Goal: Task Accomplishment & Management: Use online tool/utility

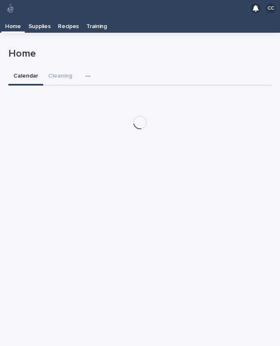
scroll to position [13, 0]
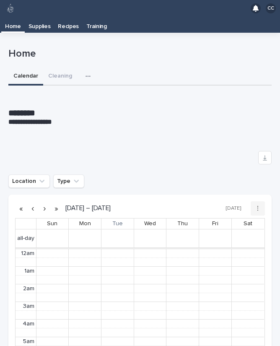
scroll to position [106, 0]
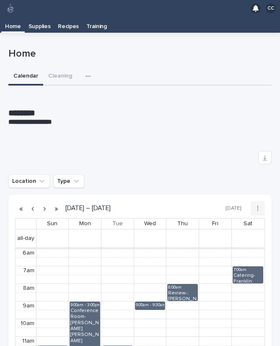
click at [34, 17] on p "Supplies" at bounding box center [39, 23] width 22 height 13
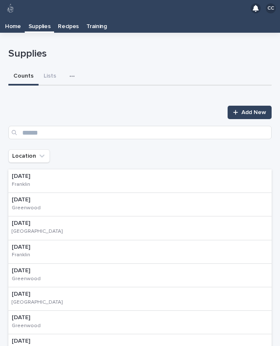
click at [49, 173] on p "[DATE]" at bounding box center [30, 176] width 37 height 7
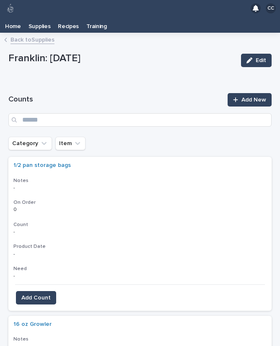
click at [40, 139] on icon "Category" at bounding box center [44, 143] width 8 height 8
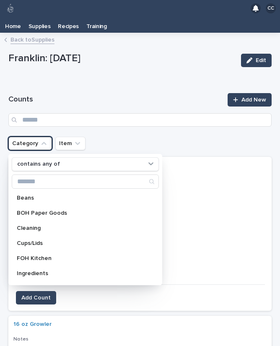
click at [42, 225] on p "Cleaning" at bounding box center [81, 228] width 129 height 6
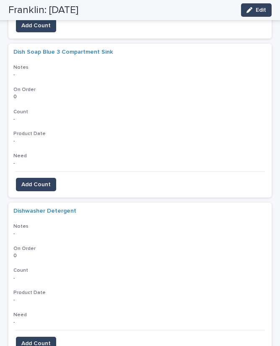
scroll to position [430, 0]
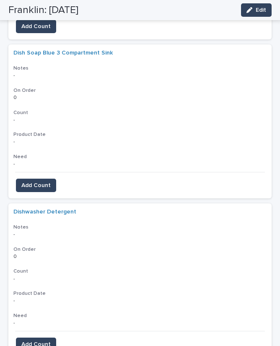
click at [42, 181] on span "Add Count" at bounding box center [35, 185] width 29 height 8
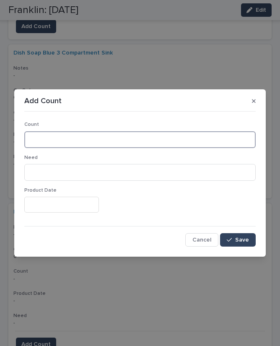
click at [121, 146] on input at bounding box center [139, 139] width 231 height 17
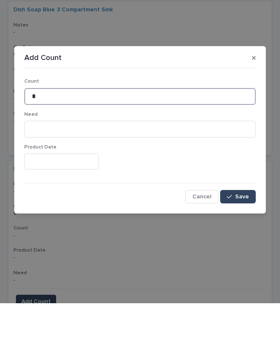
type input "*"
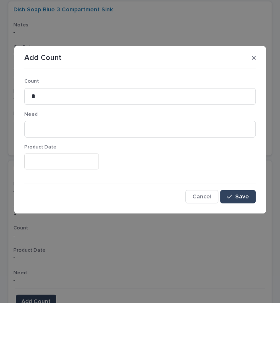
click at [242, 237] on span "Save" at bounding box center [242, 240] width 14 height 6
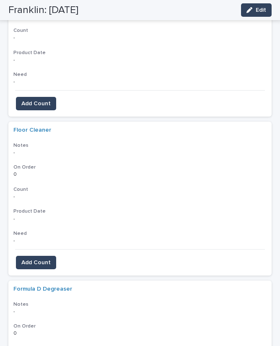
scroll to position [987, 0]
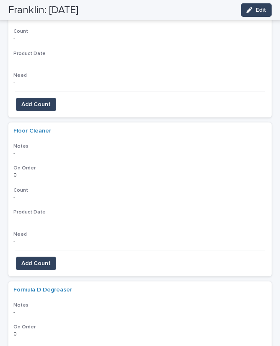
click at [44, 259] on span "Add Count" at bounding box center [35, 263] width 29 height 8
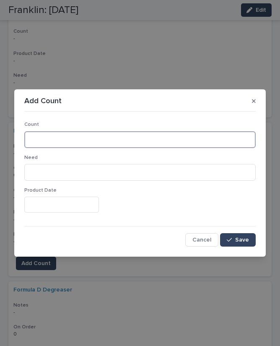
click at [93, 141] on input at bounding box center [139, 139] width 231 height 17
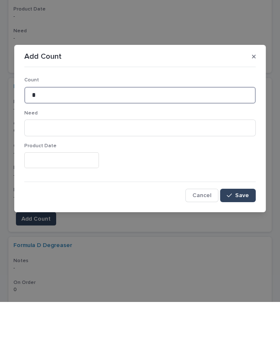
type input "*"
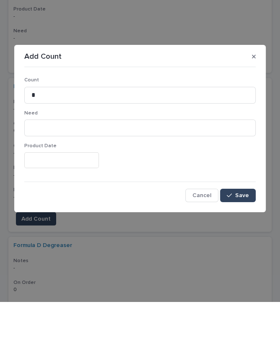
click at [248, 233] on button "Save" at bounding box center [238, 239] width 36 height 13
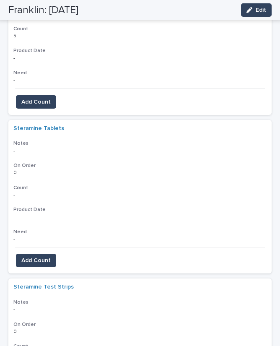
scroll to position [3371, 0]
click at [41, 256] on span "Add Count" at bounding box center [35, 260] width 29 height 8
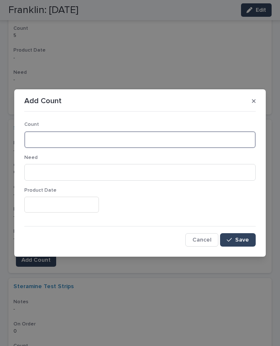
click at [97, 140] on input at bounding box center [139, 139] width 231 height 17
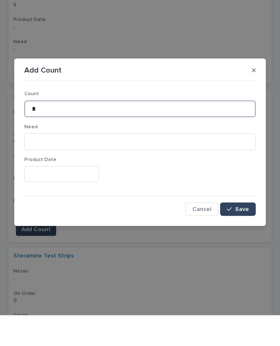
type input "*"
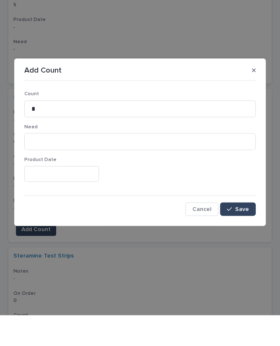
click at [236, 237] on span "Save" at bounding box center [242, 240] width 14 height 6
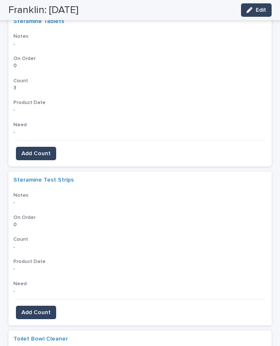
scroll to position [3478, 0]
click at [48, 308] on span "Add Count" at bounding box center [35, 312] width 29 height 8
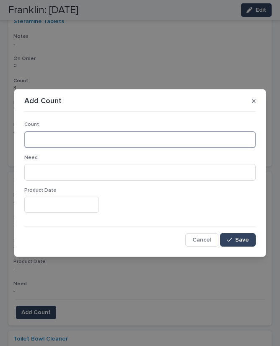
click at [171, 142] on input at bounding box center [139, 139] width 231 height 17
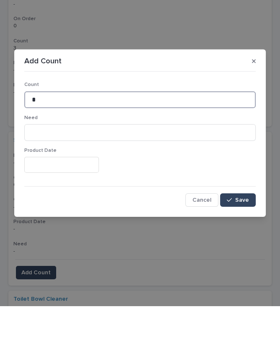
type input "*"
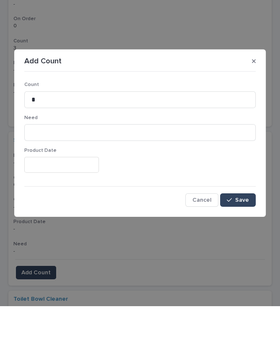
click at [245, 237] on span "Save" at bounding box center [242, 240] width 14 height 6
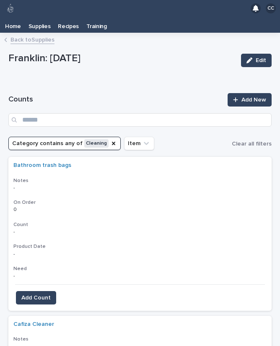
scroll to position [0, 0]
click at [110, 140] on icon "Category" at bounding box center [113, 143] width 7 height 7
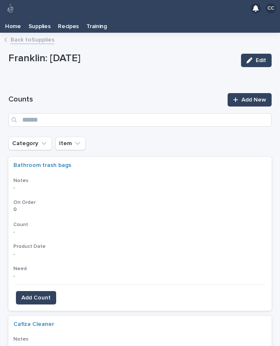
click at [46, 139] on icon "Category" at bounding box center [44, 143] width 8 height 8
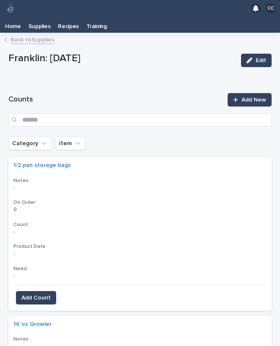
click at [40, 139] on icon "Category" at bounding box center [44, 143] width 8 height 8
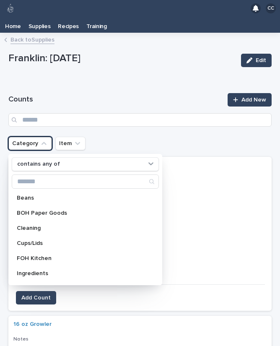
click at [38, 225] on p "Cleaning" at bounding box center [81, 228] width 129 height 6
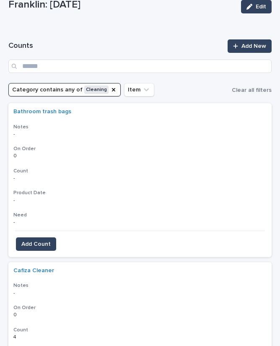
scroll to position [53, 0]
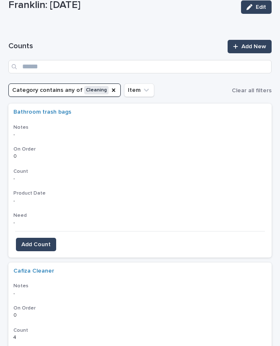
click at [41, 238] on button "Add Count" at bounding box center [36, 244] width 40 height 13
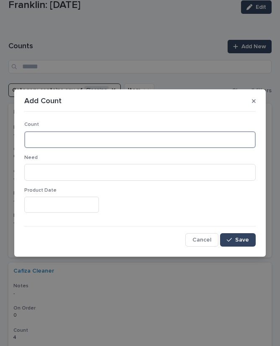
click at [145, 131] on input at bounding box center [139, 139] width 231 height 17
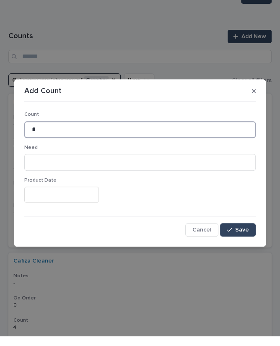
type input "*"
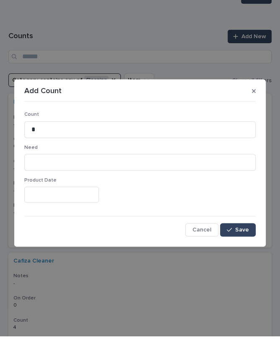
click at [240, 233] on button "Save" at bounding box center [238, 239] width 36 height 13
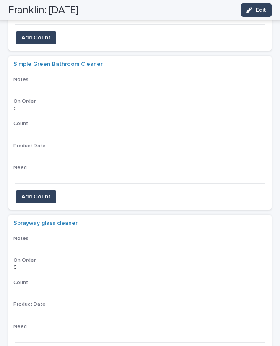
scroll to position [3081, 0]
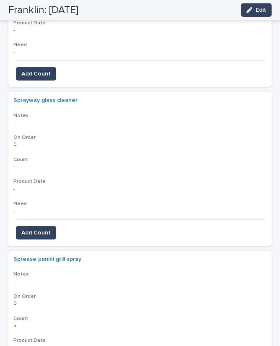
click at [43, 228] on span "Add Count" at bounding box center [35, 232] width 29 height 8
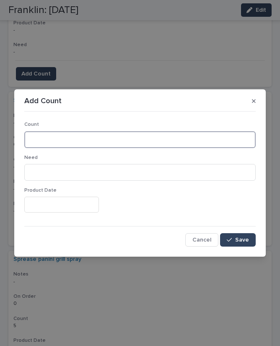
click at [132, 131] on input at bounding box center [139, 139] width 231 height 17
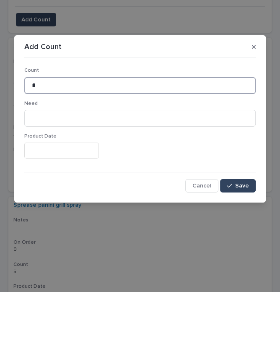
type input "*"
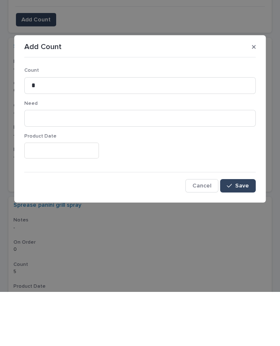
click at [235, 237] on div "button" at bounding box center [231, 240] width 8 height 6
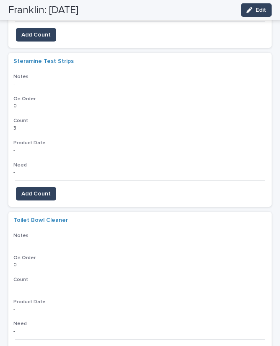
scroll to position [3654, 0]
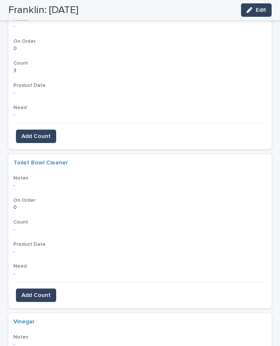
click at [44, 291] on span "Add Count" at bounding box center [35, 295] width 29 height 8
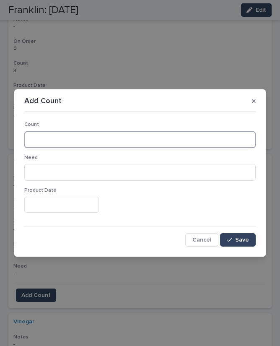
click at [188, 138] on input at bounding box center [139, 139] width 231 height 17
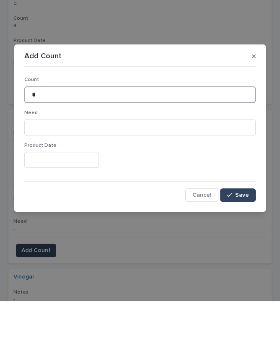
type input "*"
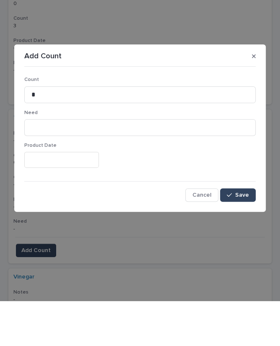
click at [241, 233] on button "Save" at bounding box center [238, 239] width 36 height 13
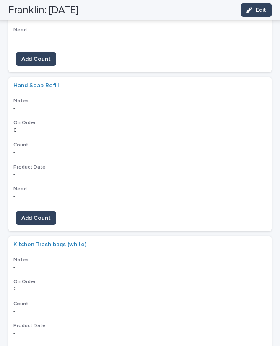
scroll to position [1985, 0]
click at [43, 211] on button "Add Count" at bounding box center [36, 217] width 40 height 13
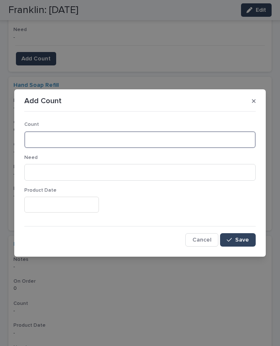
click at [98, 135] on input at bounding box center [139, 139] width 231 height 17
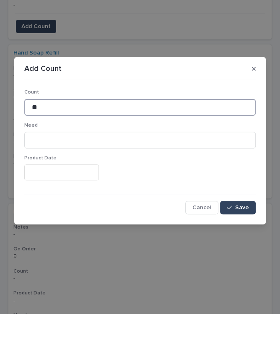
type input "**"
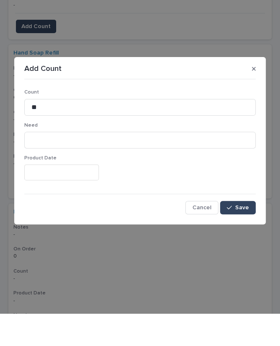
click at [240, 237] on span "Save" at bounding box center [242, 240] width 14 height 6
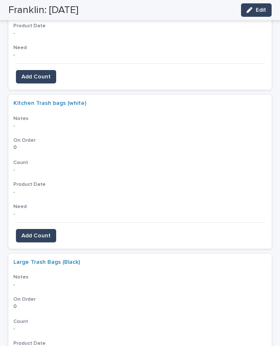
scroll to position [2125, 0]
click at [43, 232] on span "Add Count" at bounding box center [35, 236] width 29 height 8
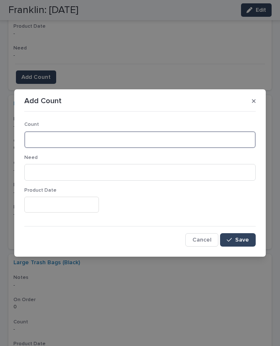
click at [98, 135] on input at bounding box center [139, 139] width 231 height 17
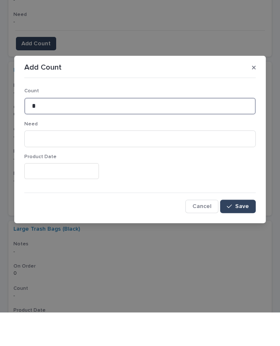
type input "*"
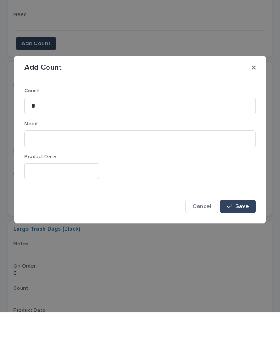
click at [233, 237] on div "button" at bounding box center [231, 240] width 8 height 6
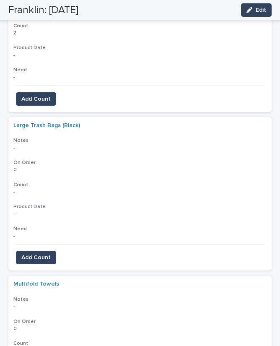
scroll to position [2262, 0]
click at [39, 254] on span "Add Count" at bounding box center [35, 258] width 29 height 8
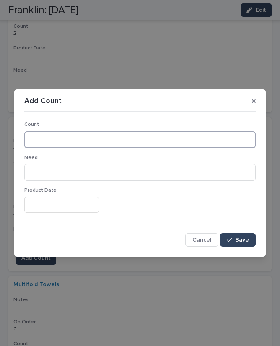
click at [94, 137] on input at bounding box center [139, 139] width 231 height 17
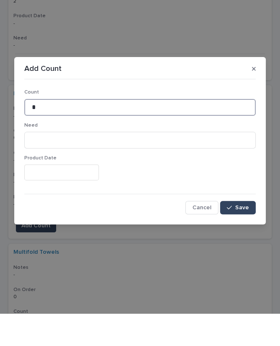
type input "*"
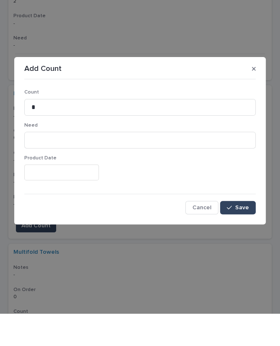
click at [250, 233] on button "Save" at bounding box center [238, 239] width 36 height 13
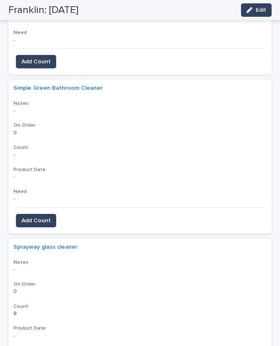
scroll to position [2934, 0]
click at [38, 217] on span "Add Count" at bounding box center [35, 221] width 29 height 8
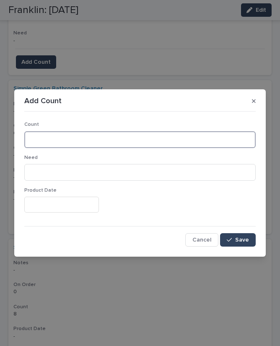
click at [140, 142] on input at bounding box center [139, 139] width 231 height 17
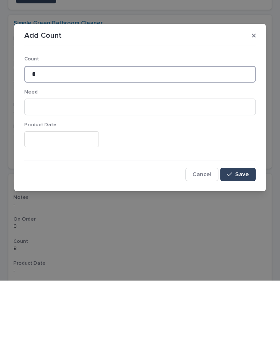
type input "*"
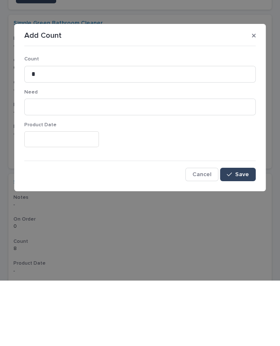
click at [241, 237] on span "Save" at bounding box center [242, 240] width 14 height 6
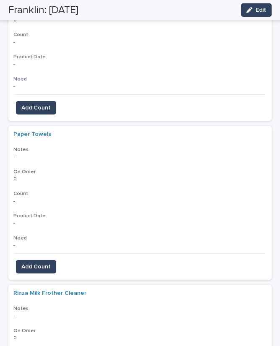
scroll to position [2568, 0]
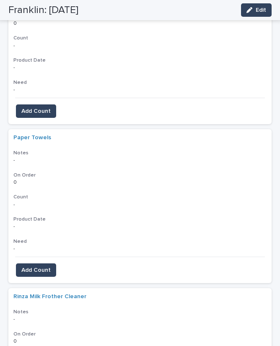
click at [45, 266] on span "Add Count" at bounding box center [35, 270] width 29 height 8
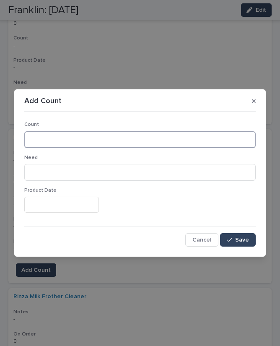
click at [74, 137] on input at bounding box center [139, 139] width 231 height 17
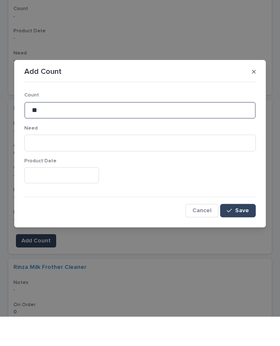
type input "**"
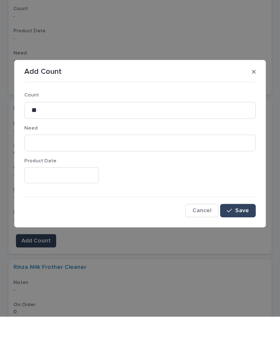
click at [241, 237] on span "Save" at bounding box center [242, 240] width 14 height 6
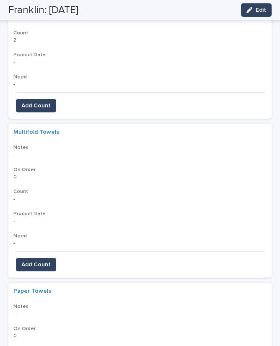
scroll to position [2417, 0]
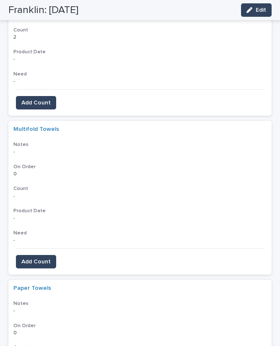
click at [49, 257] on span "Add Count" at bounding box center [35, 261] width 29 height 8
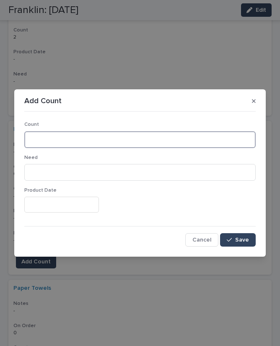
click at [192, 146] on input at bounding box center [139, 139] width 231 height 17
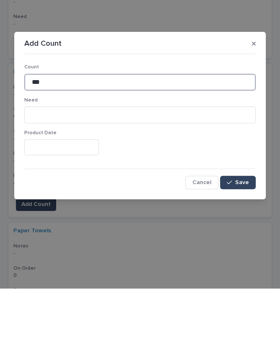
type input "***"
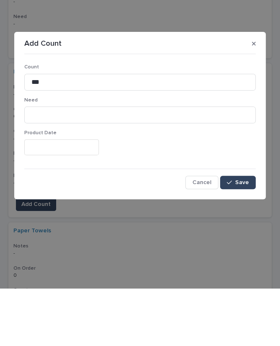
click at [246, 237] on span "Save" at bounding box center [242, 240] width 14 height 6
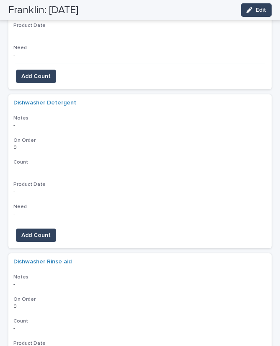
scroll to position [536, 0]
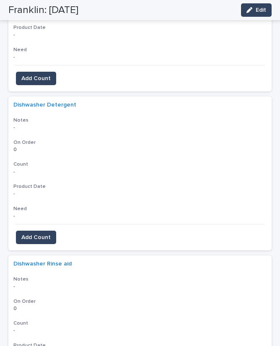
click at [47, 233] on span "Add Count" at bounding box center [35, 237] width 29 height 8
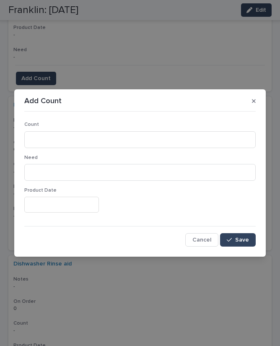
click at [147, 57] on div "Add Count Count Need Product Date Cancel Save" at bounding box center [140, 173] width 280 height 346
click at [253, 99] on icon "button" at bounding box center [254, 101] width 4 height 6
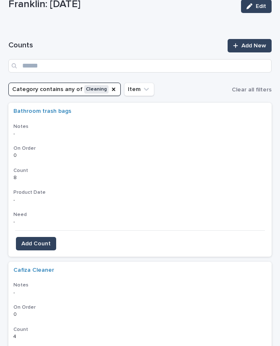
scroll to position [54, 0]
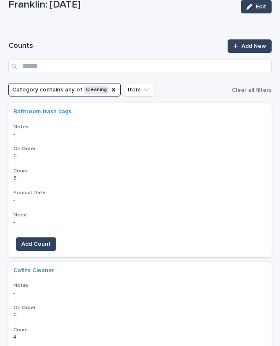
click at [110, 86] on icon "Category" at bounding box center [113, 89] width 7 height 7
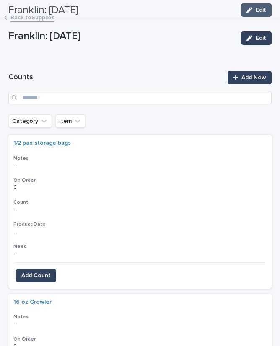
scroll to position [22, 0]
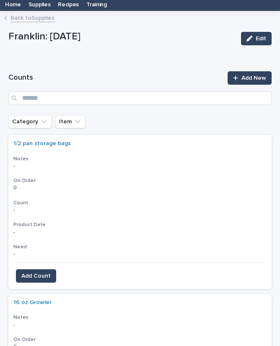
click at [46, 117] on icon "Category" at bounding box center [44, 121] width 8 height 8
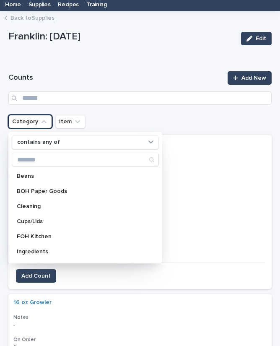
click at [22, 218] on p "Cups/Lids" at bounding box center [81, 221] width 129 height 6
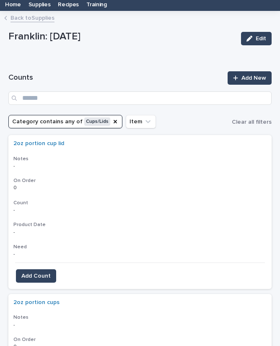
click at [31, 272] on span "Add Count" at bounding box center [35, 276] width 29 height 8
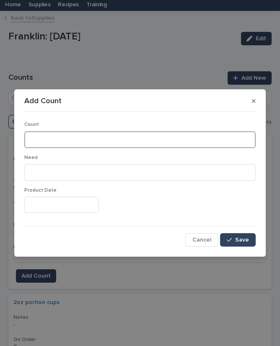
click at [125, 133] on input at bounding box center [139, 139] width 231 height 17
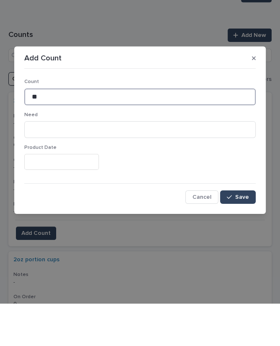
type input "**"
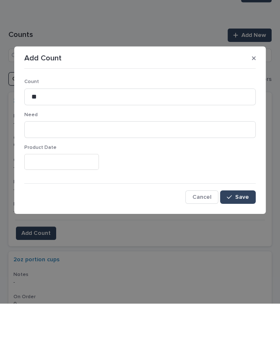
click at [244, 237] on span "Save" at bounding box center [242, 240] width 14 height 6
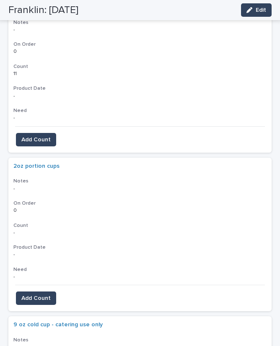
scroll to position [157, 0]
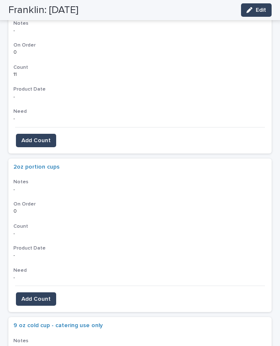
click at [31, 292] on button "Add Count" at bounding box center [36, 298] width 40 height 13
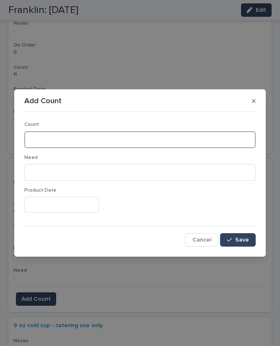
click at [183, 137] on input at bounding box center [139, 139] width 231 height 17
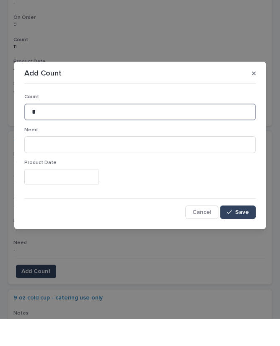
type input "*"
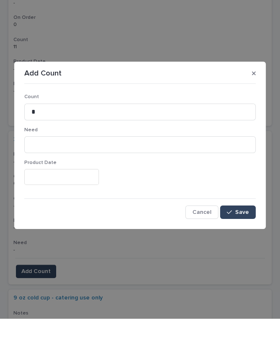
click at [241, 237] on span "Save" at bounding box center [242, 240] width 14 height 6
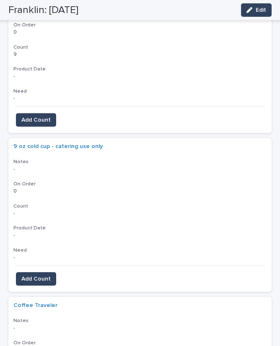
scroll to position [336, 0]
click at [38, 275] on span "Add Count" at bounding box center [35, 279] width 29 height 8
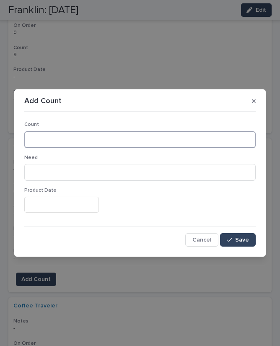
click at [101, 139] on input at bounding box center [139, 139] width 231 height 17
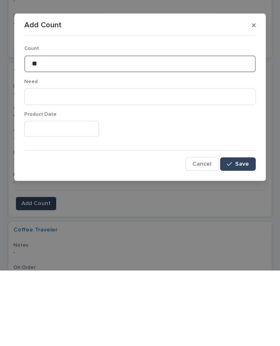
type input "**"
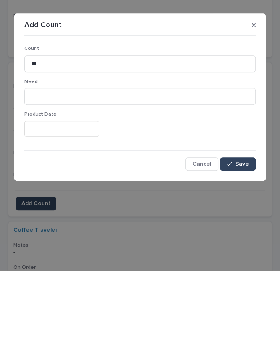
click at [235, 233] on button "Save" at bounding box center [238, 239] width 36 height 13
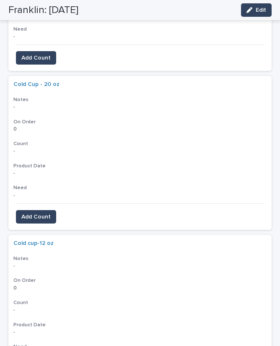
scroll to position [715, 0]
click at [35, 213] on span "Add Count" at bounding box center [35, 217] width 29 height 8
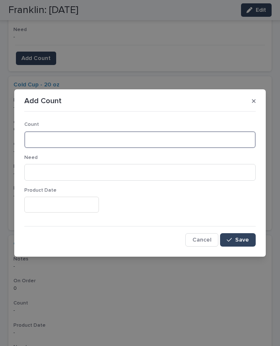
click at [131, 140] on input at bounding box center [139, 139] width 231 height 17
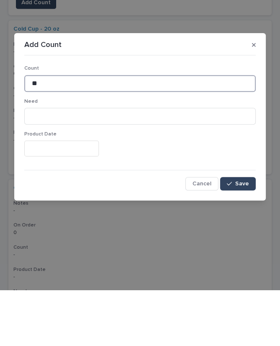
type input "**"
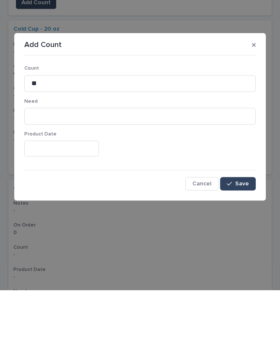
click at [237, 237] on span "Save" at bounding box center [242, 240] width 14 height 6
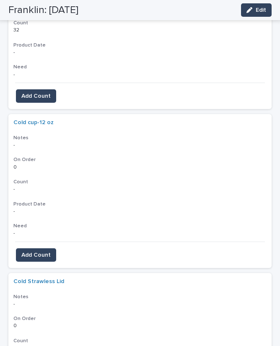
scroll to position [836, 0]
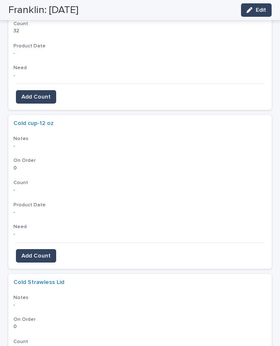
click at [38, 251] on span "Add Count" at bounding box center [35, 255] width 29 height 8
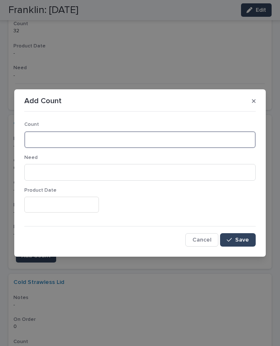
click at [90, 140] on input at bounding box center [139, 139] width 231 height 17
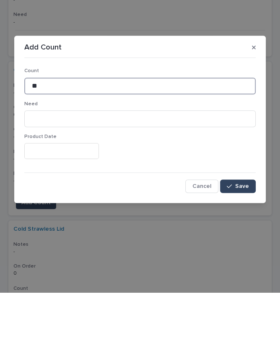
type input "**"
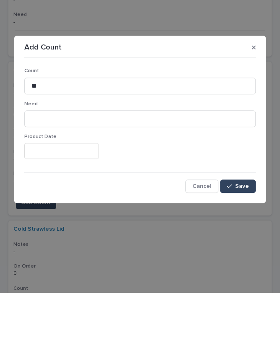
click at [240, 237] on span "Save" at bounding box center [242, 240] width 14 height 6
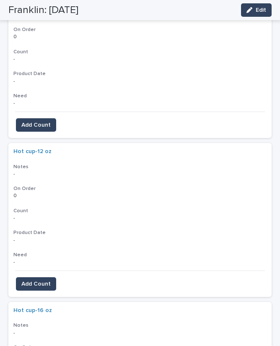
scroll to position [1123, 0]
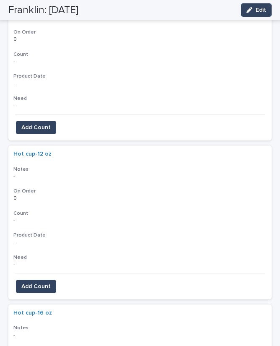
click at [47, 282] on span "Add Count" at bounding box center [35, 286] width 29 height 8
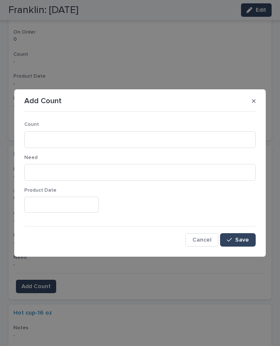
click at [258, 100] on button "button" at bounding box center [253, 100] width 10 height 13
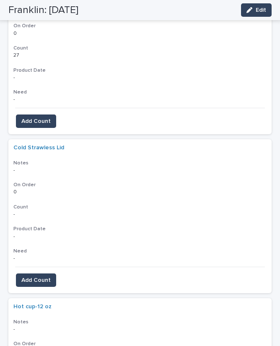
scroll to position [971, 0]
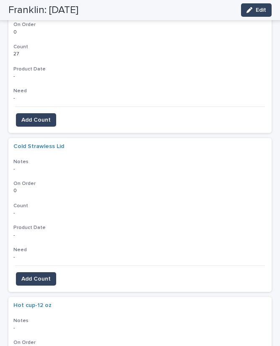
click at [37, 272] on button "Add Count" at bounding box center [36, 278] width 40 height 13
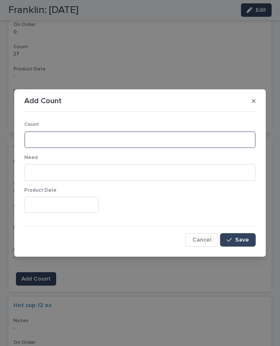
click at [123, 146] on input at bounding box center [139, 139] width 231 height 17
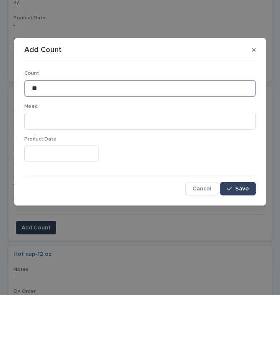
type input "**"
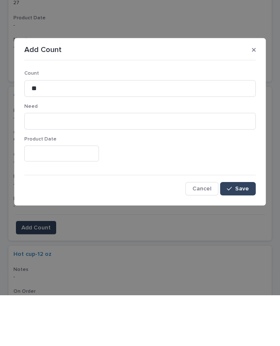
click at [243, 179] on div "Count ** Need Product Date Cancel Save" at bounding box center [139, 180] width 231 height 131
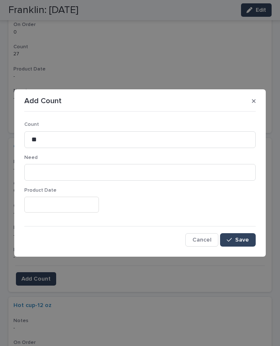
click at [241, 237] on span "Save" at bounding box center [242, 240] width 14 height 6
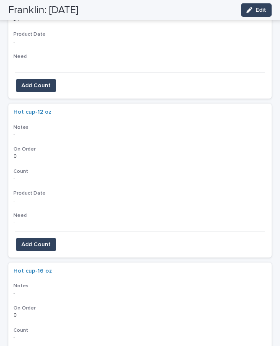
scroll to position [1164, 0]
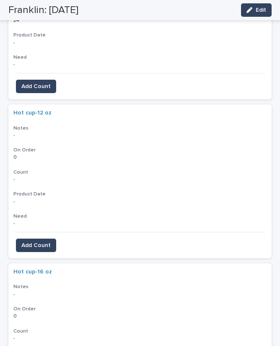
click at [34, 241] on span "Add Count" at bounding box center [35, 245] width 29 height 8
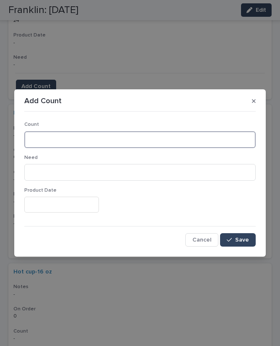
click at [96, 137] on input at bounding box center [139, 139] width 231 height 17
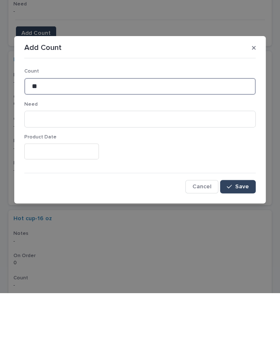
type input "**"
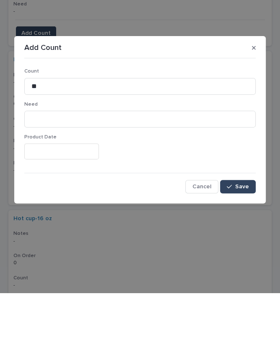
click at [238, 237] on span "Save" at bounding box center [242, 240] width 14 height 6
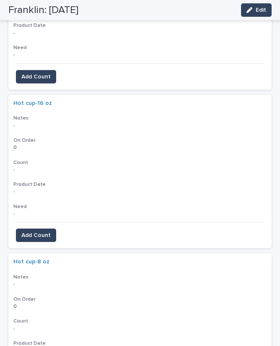
scroll to position [1332, 0]
click at [41, 231] on span "Add Count" at bounding box center [35, 235] width 29 height 8
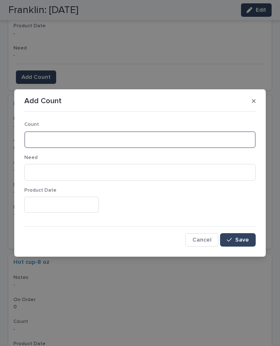
click at [133, 139] on input at bounding box center [139, 139] width 231 height 17
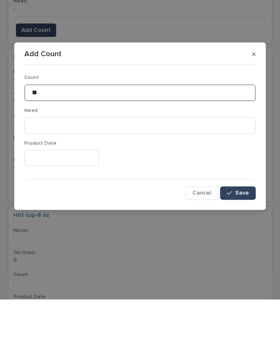
type input "**"
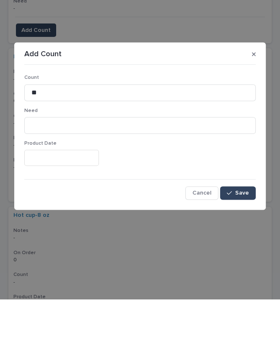
click at [239, 237] on span "Save" at bounding box center [242, 240] width 14 height 6
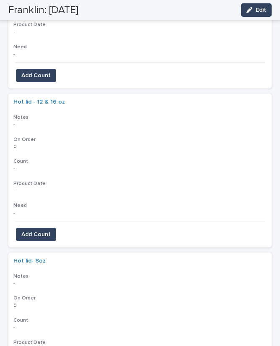
scroll to position [1650, 0]
click at [41, 230] on span "Add Count" at bounding box center [35, 234] width 29 height 8
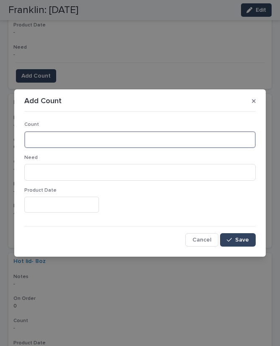
click at [119, 132] on input at bounding box center [139, 139] width 231 height 17
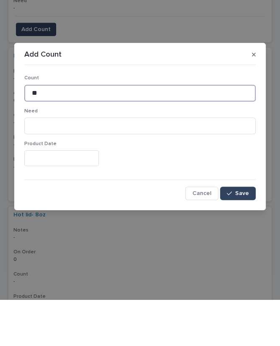
type input "**"
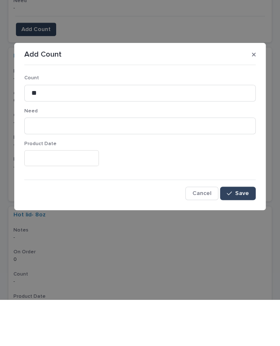
click at [240, 237] on span "Save" at bounding box center [242, 240] width 14 height 6
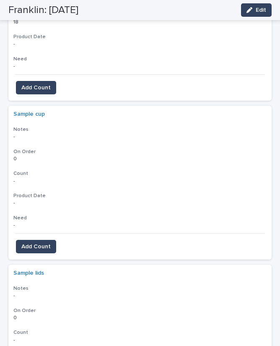
scroll to position [2441, 0]
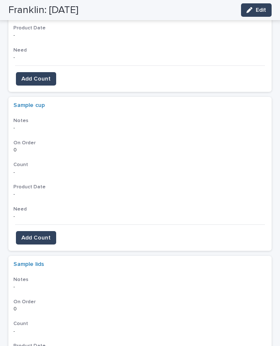
click at [39, 233] on span "Add Count" at bounding box center [35, 237] width 29 height 8
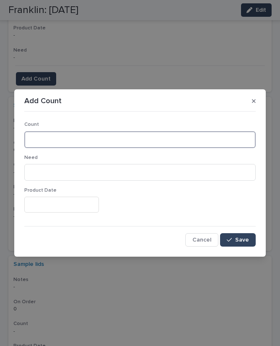
click at [183, 140] on input at bounding box center [139, 139] width 231 height 17
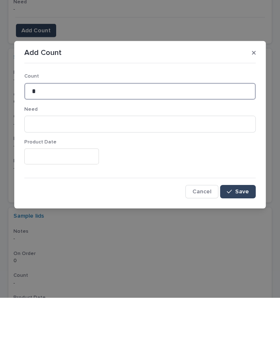
type input "*"
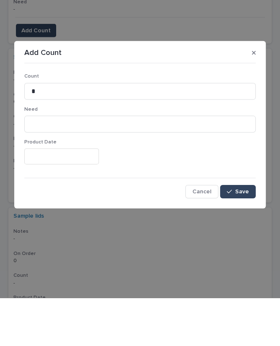
click at [241, 237] on span "Save" at bounding box center [242, 240] width 14 height 6
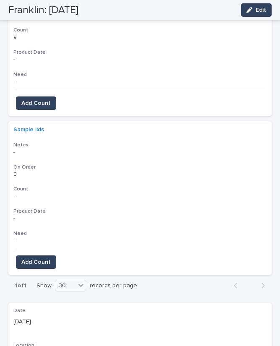
scroll to position [2574, 0]
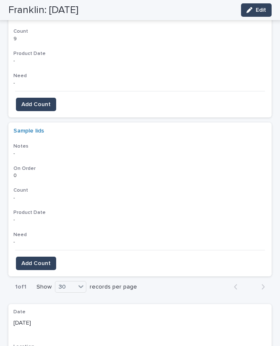
click at [39, 259] on span "Add Count" at bounding box center [35, 263] width 29 height 8
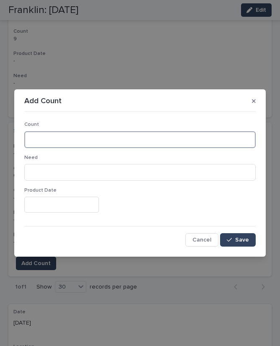
click at [98, 140] on input at bounding box center [139, 139] width 231 height 17
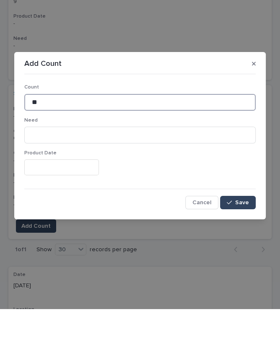
type input "**"
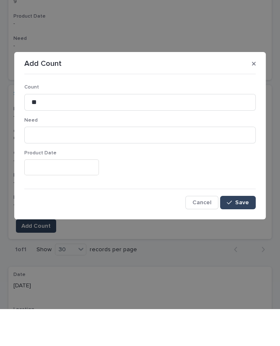
click at [238, 237] on span "Save" at bounding box center [242, 240] width 14 height 6
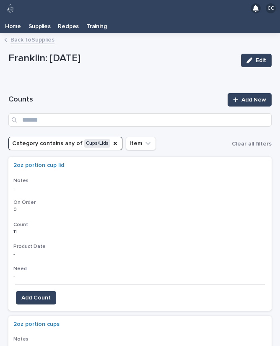
scroll to position [0, 0]
click at [112, 140] on icon "Category" at bounding box center [115, 143] width 7 height 7
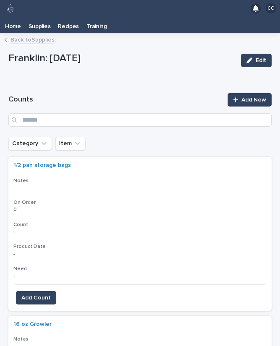
click at [42, 139] on icon "Category" at bounding box center [44, 143] width 8 height 8
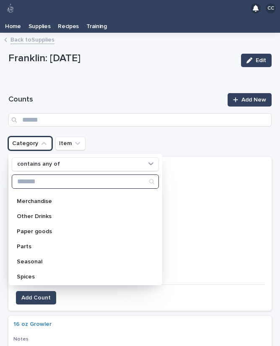
scroll to position [87, 0]
click at [55, 228] on p "Paper goods" at bounding box center [81, 231] width 129 height 6
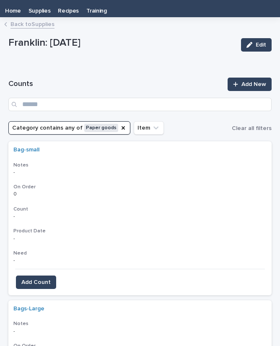
scroll to position [18, 0]
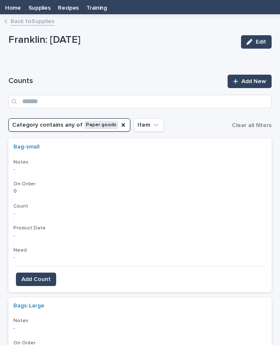
click at [35, 272] on button "Add Count" at bounding box center [36, 278] width 40 height 13
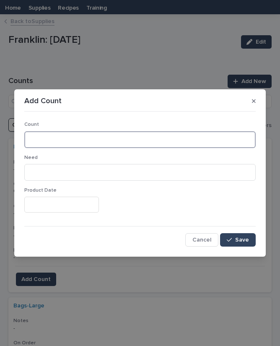
click at [76, 135] on input at bounding box center [139, 139] width 231 height 17
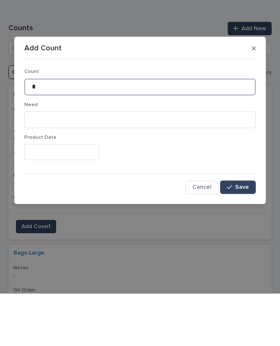
type input "*"
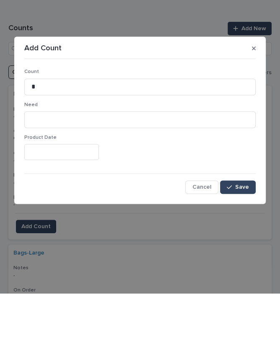
click at [250, 233] on button "Save" at bounding box center [238, 239] width 36 height 13
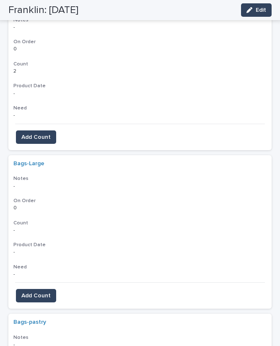
scroll to position [164, 0]
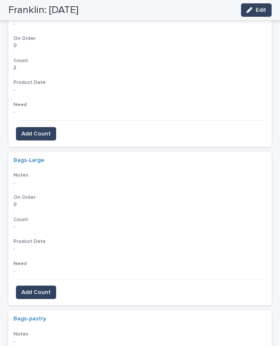
click at [30, 288] on span "Add Count" at bounding box center [35, 292] width 29 height 8
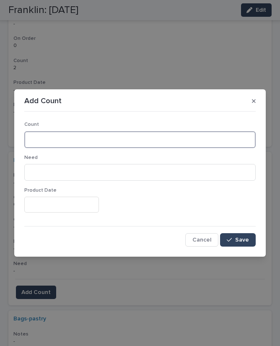
click at [122, 142] on input at bounding box center [139, 139] width 231 height 17
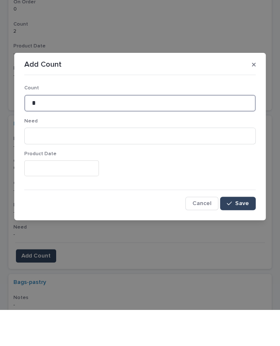
type input "*"
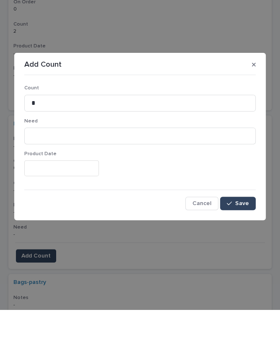
click at [242, 237] on span "Save" at bounding box center [242, 240] width 14 height 6
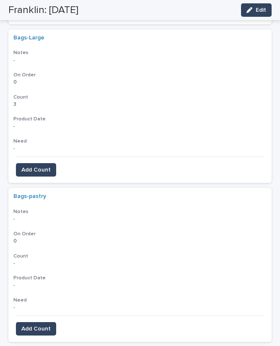
scroll to position [285, 0]
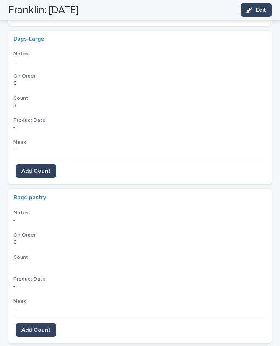
click at [47, 326] on span "Add Count" at bounding box center [35, 330] width 29 height 8
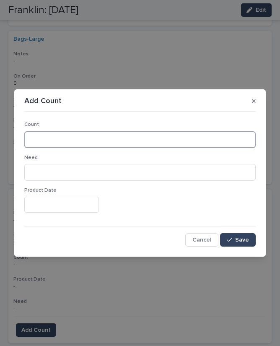
click at [87, 139] on input at bounding box center [139, 139] width 231 height 17
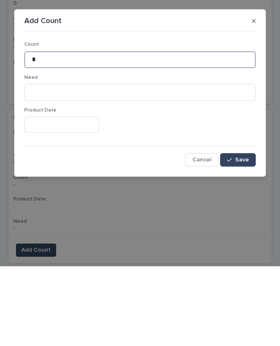
type input "*"
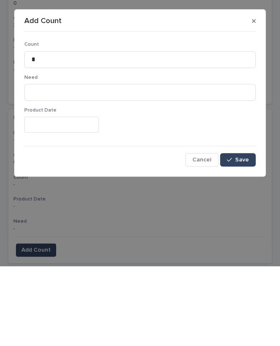
click at [240, 233] on button "Save" at bounding box center [238, 239] width 36 height 13
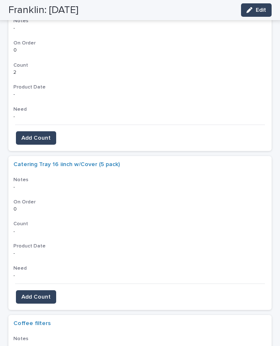
scroll to position [476, 0]
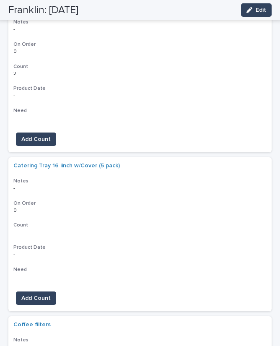
click at [36, 294] on span "Add Count" at bounding box center [35, 298] width 29 height 8
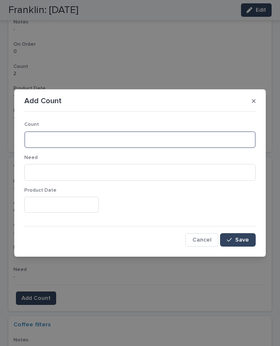
click at [89, 141] on input at bounding box center [139, 139] width 231 height 17
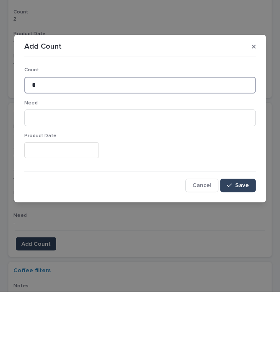
type input "*"
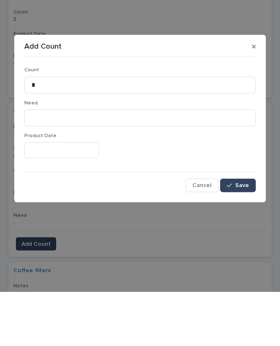
click at [243, 237] on span "Save" at bounding box center [242, 240] width 14 height 6
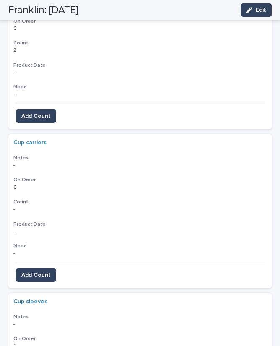
scroll to position [816, 0]
click at [43, 271] on span "Add Count" at bounding box center [35, 275] width 29 height 8
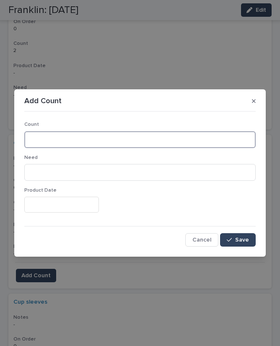
click at [109, 136] on input at bounding box center [139, 139] width 231 height 17
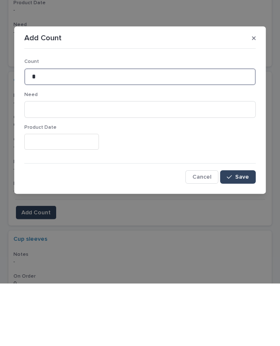
type input "*"
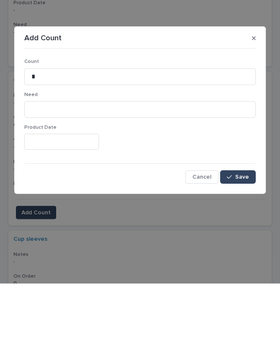
click at [240, 233] on button "Save" at bounding box center [238, 239] width 36 height 13
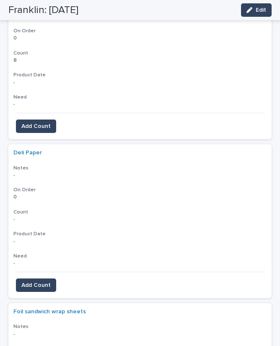
scroll to position [1123, 0]
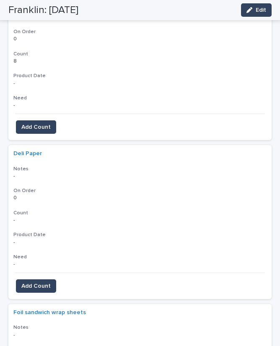
click at [44, 282] on span "Add Count" at bounding box center [35, 286] width 29 height 8
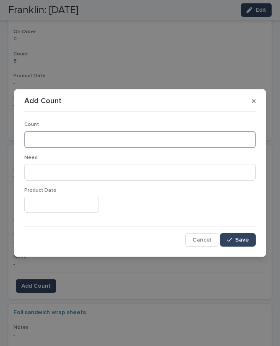
click at [153, 141] on input at bounding box center [139, 139] width 231 height 17
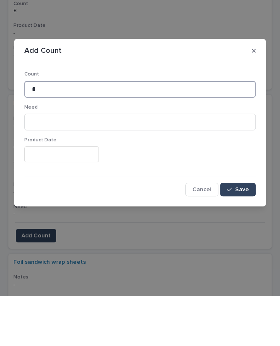
type input "*"
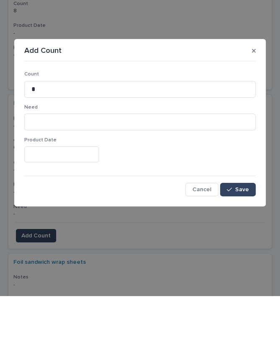
click at [242, 237] on span "Save" at bounding box center [242, 240] width 14 height 6
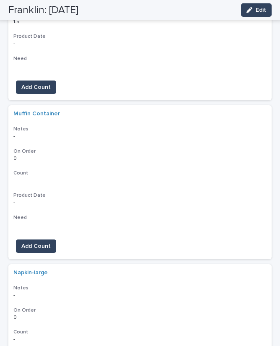
scroll to position [1510, 0]
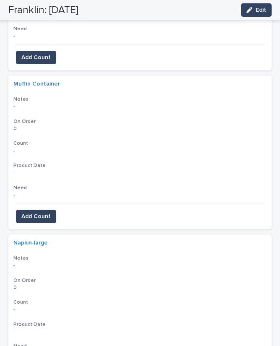
click at [49, 210] on button "Add Count" at bounding box center [36, 216] width 40 height 13
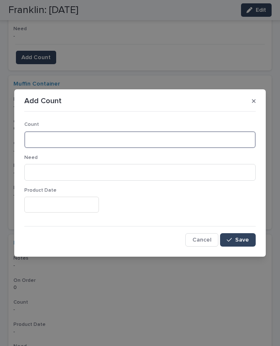
click at [104, 135] on input at bounding box center [139, 139] width 231 height 17
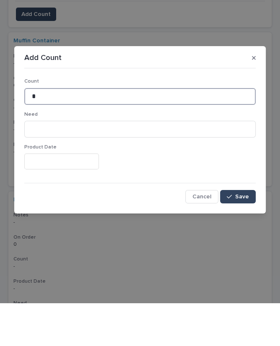
type input "*"
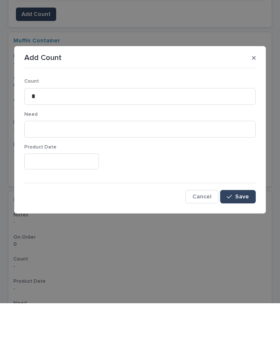
click at [238, 237] on span "Save" at bounding box center [242, 240] width 14 height 6
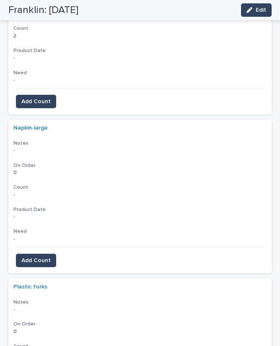
scroll to position [1624, 0]
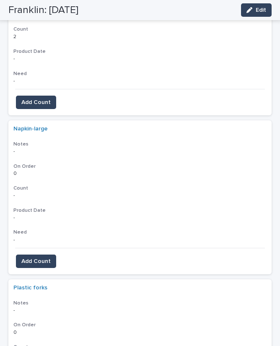
click at [37, 257] on span "Add Count" at bounding box center [35, 261] width 29 height 8
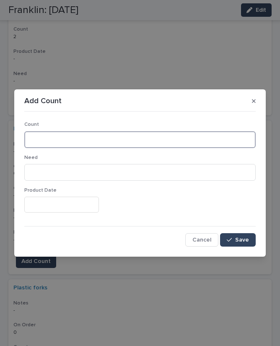
click at [81, 136] on input at bounding box center [139, 139] width 231 height 17
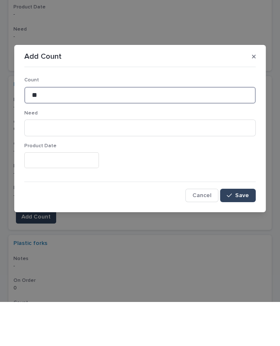
type input "**"
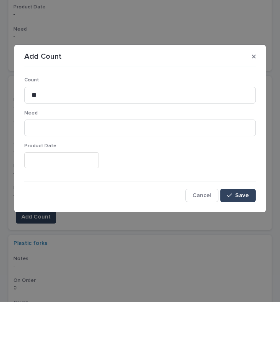
click at [240, 237] on span "Save" at bounding box center [242, 240] width 14 height 6
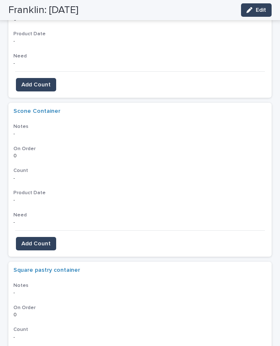
scroll to position [2434, 0]
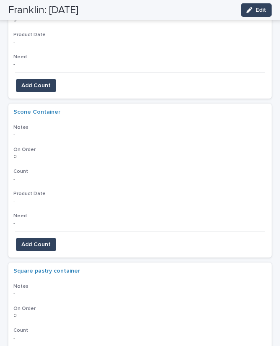
click at [47, 240] on span "Add Count" at bounding box center [35, 244] width 29 height 8
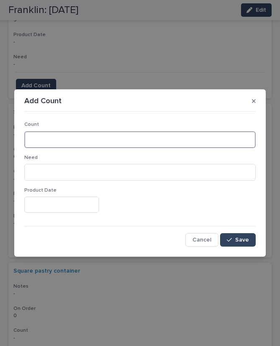
click at [111, 140] on input at bounding box center [139, 139] width 231 height 17
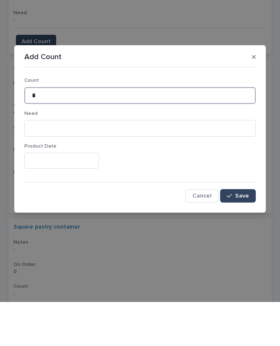
type input "*"
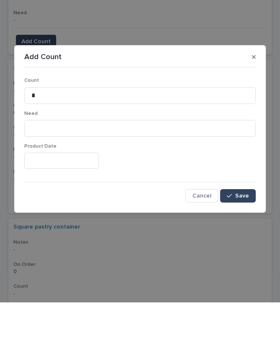
click at [241, 237] on span "Save" at bounding box center [242, 240] width 14 height 6
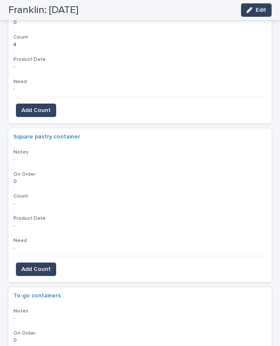
scroll to position [2568, 0]
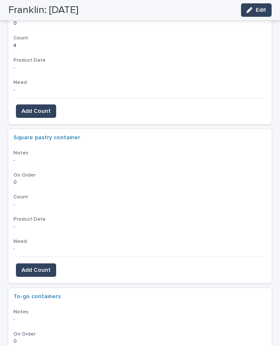
click at [41, 266] on span "Add Count" at bounding box center [35, 270] width 29 height 8
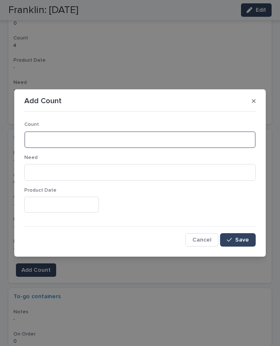
click at [104, 140] on input at bounding box center [139, 139] width 231 height 17
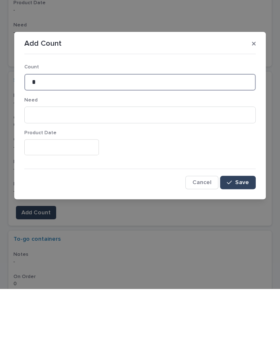
type input "*"
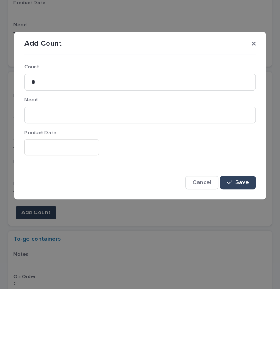
click at [240, 237] on span "Save" at bounding box center [242, 240] width 14 height 6
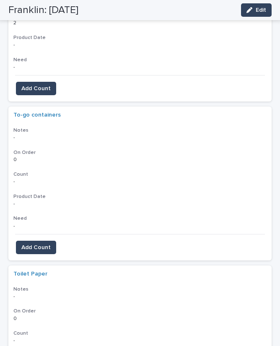
scroll to position [2748, 0]
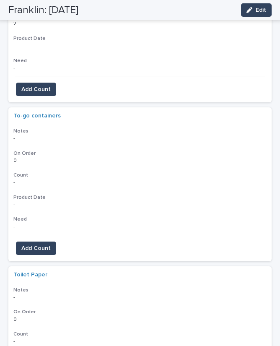
click at [38, 244] on span "Add Count" at bounding box center [35, 248] width 29 height 8
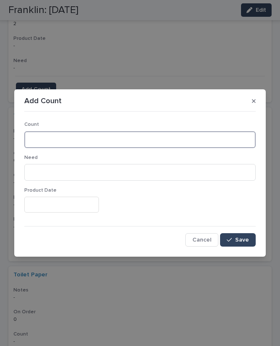
click at [74, 135] on input at bounding box center [139, 139] width 231 height 17
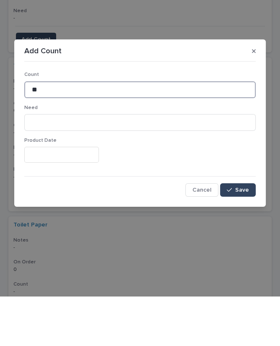
type input "**"
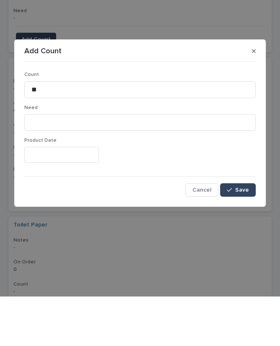
click at [245, 237] on span "Save" at bounding box center [242, 240] width 14 height 6
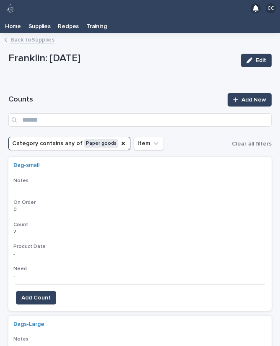
scroll to position [0, 0]
click at [122, 142] on icon "Category" at bounding box center [123, 143] width 3 height 3
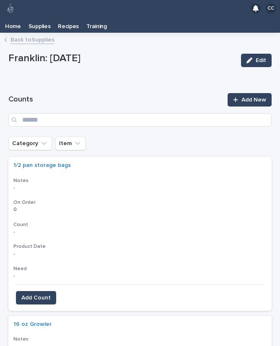
click at [45, 139] on icon "Category" at bounding box center [44, 143] width 8 height 8
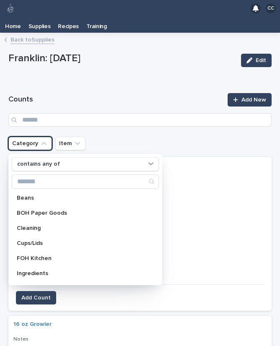
click at [41, 225] on p "Cleaning" at bounding box center [81, 228] width 129 height 6
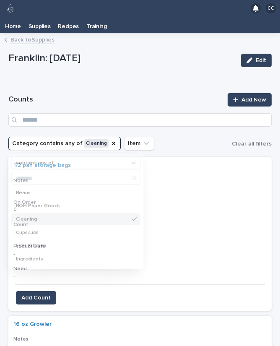
click at [155, 54] on div "Franklin: [DATE] Edit" at bounding box center [139, 60] width 263 height 25
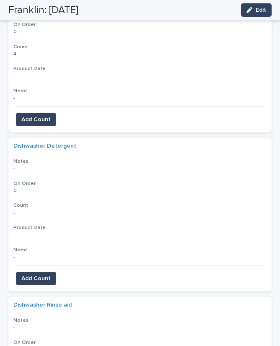
scroll to position [496, 0]
click at [31, 274] on span "Add Count" at bounding box center [35, 278] width 29 height 8
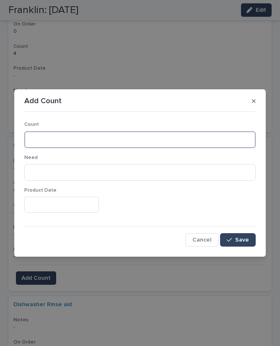
click at [85, 142] on input at bounding box center [139, 139] width 231 height 17
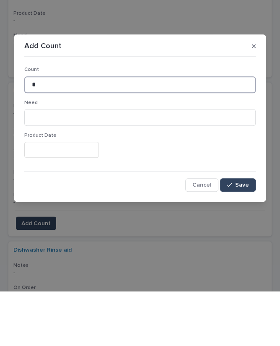
type input "*"
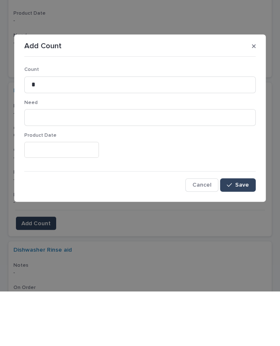
click at [240, 237] on span "Save" at bounding box center [242, 240] width 14 height 6
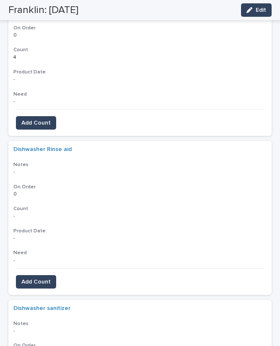
scroll to position [650, 0]
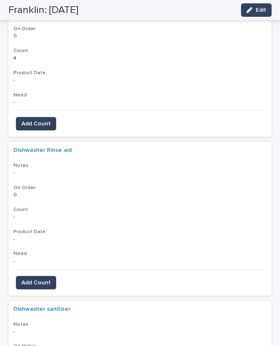
click at [38, 278] on span "Add Count" at bounding box center [35, 282] width 29 height 8
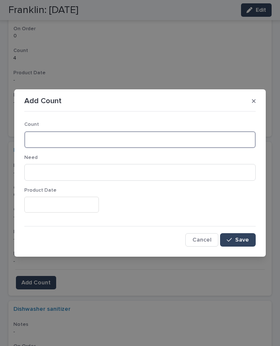
click at [87, 140] on input at bounding box center [139, 139] width 231 height 17
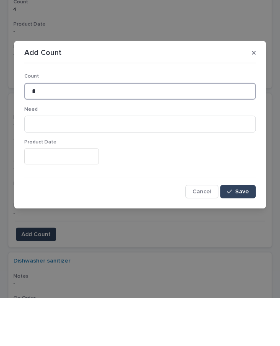
type input "*"
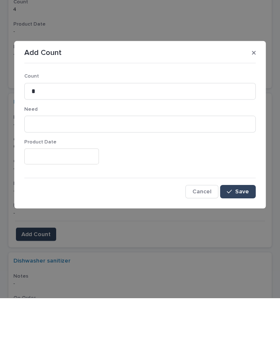
click at [238, 237] on span "Save" at bounding box center [242, 240] width 14 height 6
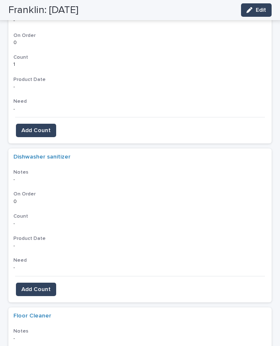
scroll to position [805, 0]
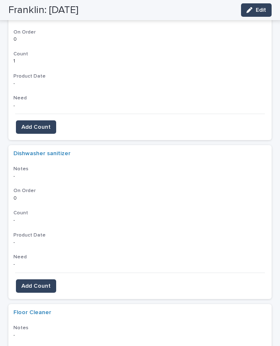
click at [37, 282] on span "Add Count" at bounding box center [35, 286] width 29 height 8
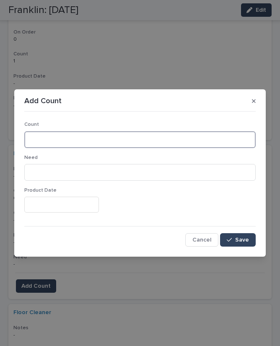
click at [116, 140] on input at bounding box center [139, 139] width 231 height 17
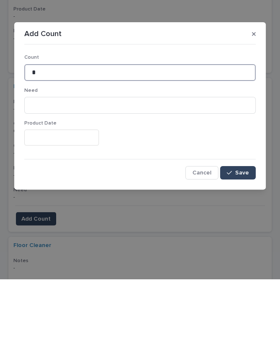
type input "*"
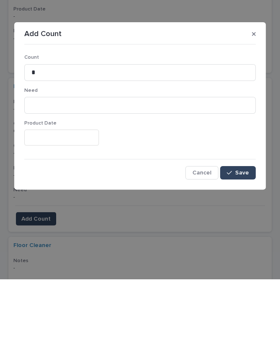
click at [236, 237] on span "Save" at bounding box center [242, 240] width 14 height 6
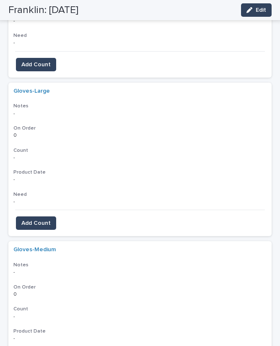
scroll to position [1344, 0]
click at [41, 219] on span "Add Count" at bounding box center [35, 223] width 29 height 8
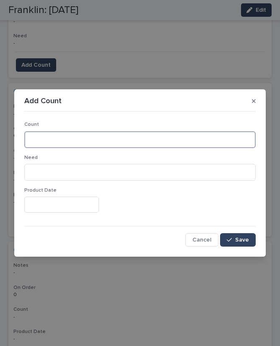
click at [113, 134] on input at bounding box center [139, 139] width 231 height 17
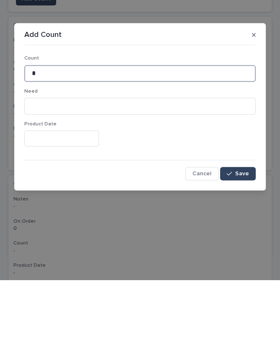
type input "*"
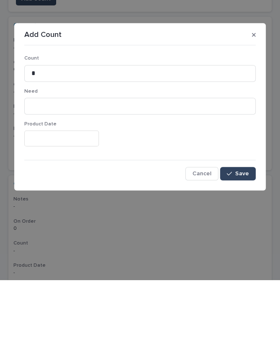
click at [234, 237] on div "button" at bounding box center [231, 240] width 8 height 6
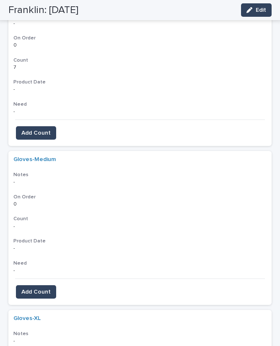
scroll to position [1441, 0]
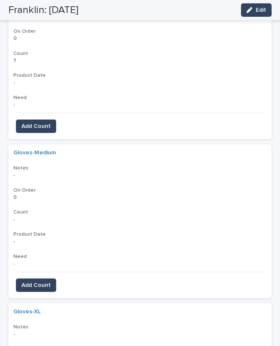
click at [41, 281] on span "Add Count" at bounding box center [35, 285] width 29 height 8
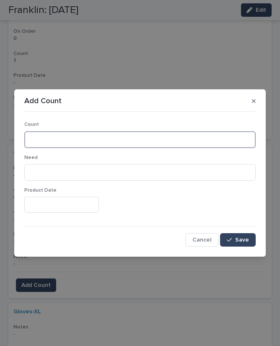
click at [89, 140] on input at bounding box center [139, 139] width 231 height 17
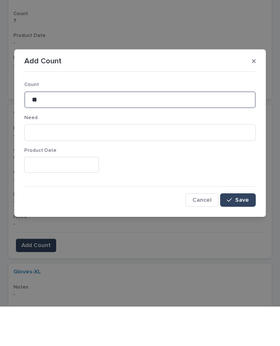
type input "**"
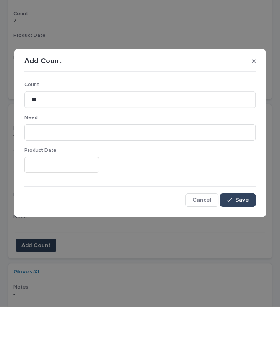
click at [247, 237] on span "Save" at bounding box center [242, 240] width 14 height 6
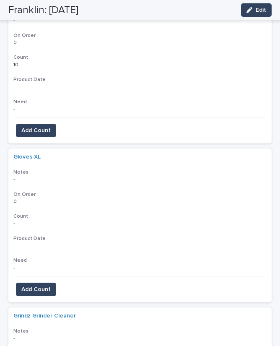
scroll to position [1594, 0]
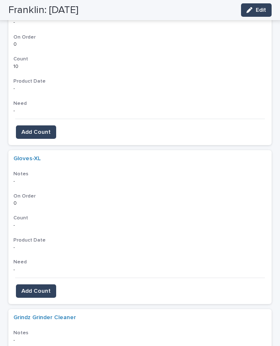
click at [38, 284] on button "Add Count" at bounding box center [36, 290] width 40 height 13
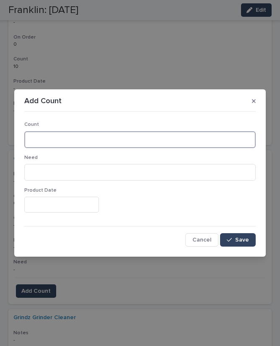
click at [78, 141] on input at bounding box center [139, 139] width 231 height 17
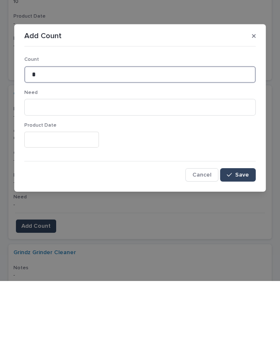
type input "*"
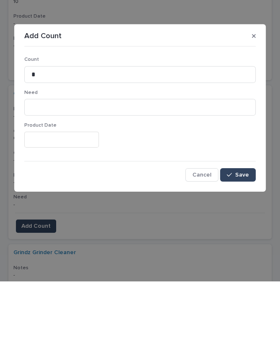
click at [244, 233] on button "Save" at bounding box center [238, 239] width 36 height 13
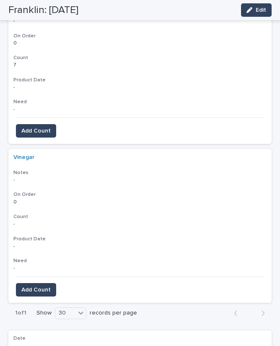
scroll to position [3818, 0]
click at [39, 283] on button "Add Count" at bounding box center [36, 289] width 40 height 13
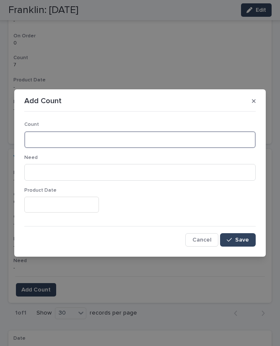
click at [62, 139] on input at bounding box center [139, 139] width 231 height 17
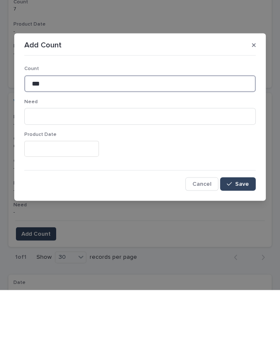
type input "***"
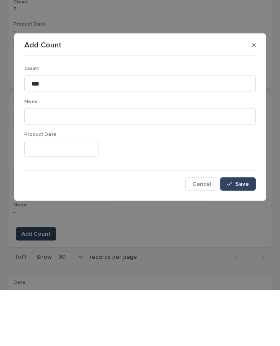
click at [240, 237] on span "Save" at bounding box center [242, 240] width 14 height 6
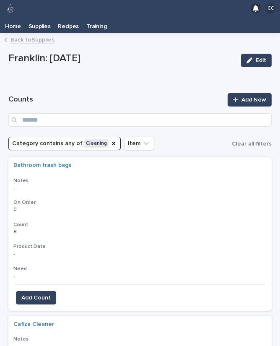
scroll to position [0, 0]
click at [106, 137] on button "Category contains any of Cleaning" at bounding box center [64, 143] width 112 height 13
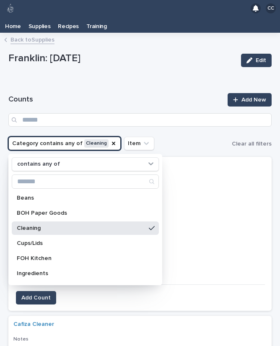
click at [112, 142] on icon "Category" at bounding box center [113, 143] width 3 height 3
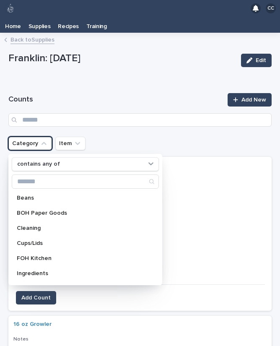
click at [42, 139] on icon "Category" at bounding box center [44, 143] width 8 height 8
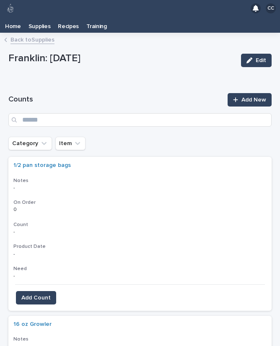
click at [44, 142] on icon "Category" at bounding box center [43, 143] width 5 height 3
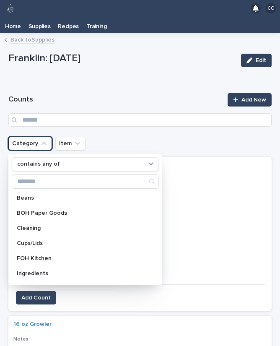
click at [150, 95] on h1 "Counts" at bounding box center [115, 100] width 214 height 10
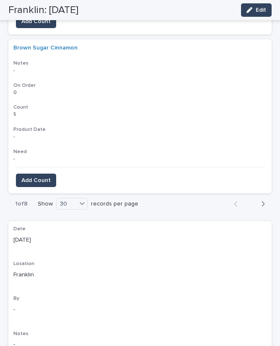
scroll to position [4721, 0]
click at [261, 200] on icon "button" at bounding box center [263, 204] width 4 height 8
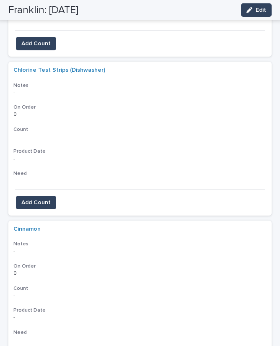
scroll to position [2159, 0]
click at [35, 199] on span "Add Count" at bounding box center [35, 203] width 29 height 8
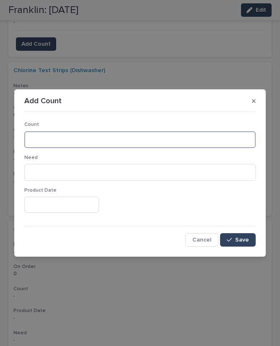
click at [76, 139] on input at bounding box center [139, 139] width 231 height 17
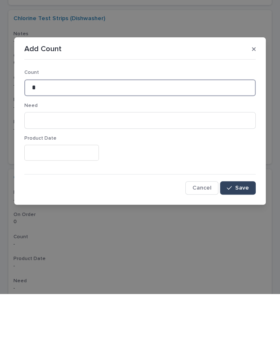
type input "*"
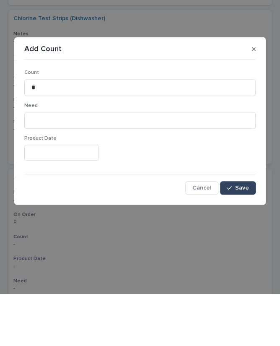
click at [246, 237] on span "Save" at bounding box center [242, 240] width 14 height 6
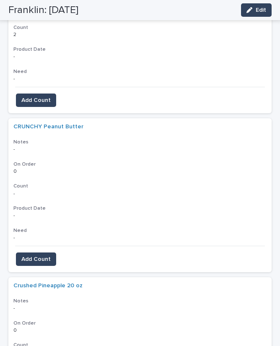
scroll to position [4704, 0]
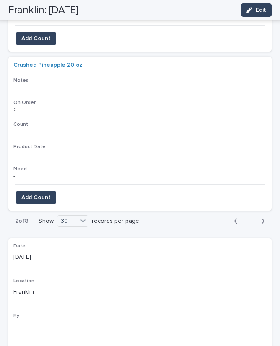
click at [259, 210] on div "Back Next" at bounding box center [249, 220] width 44 height 21
click at [264, 217] on icon "button" at bounding box center [263, 221] width 4 height 8
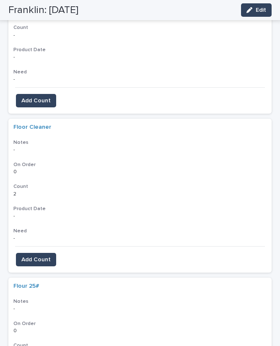
scroll to position [2578, 0]
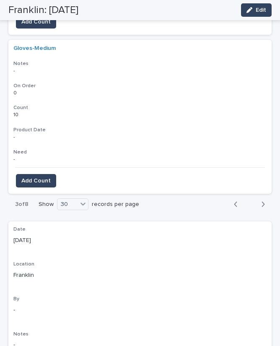
click at [266, 200] on button "Next" at bounding box center [260, 204] width 22 height 8
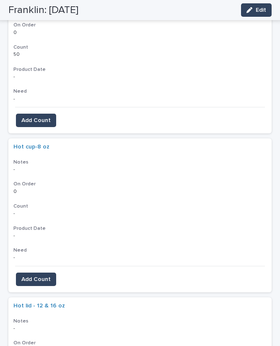
scroll to position [1923, 0]
click at [41, 276] on span "Add Count" at bounding box center [35, 280] width 29 height 8
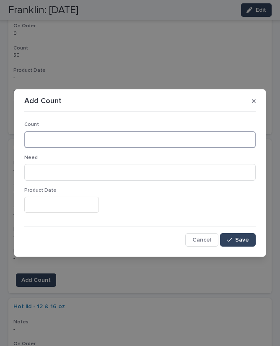
click at [92, 138] on input at bounding box center [139, 139] width 231 height 17
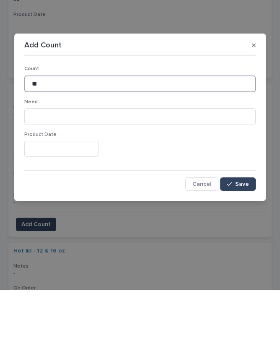
type input "**"
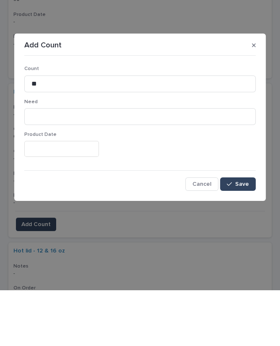
click at [240, 233] on button "Save" at bounding box center [238, 239] width 36 height 13
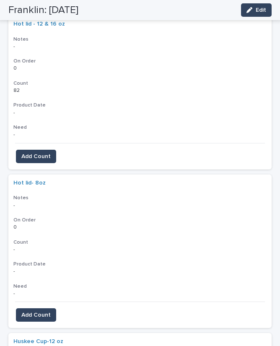
scroll to position [2205, 0]
click at [41, 311] on span "Add Count" at bounding box center [35, 315] width 29 height 8
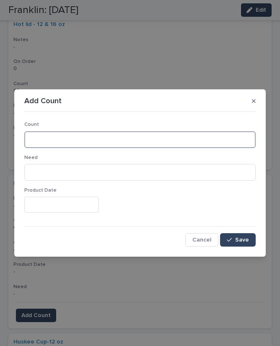
click at [91, 136] on input at bounding box center [139, 139] width 231 height 17
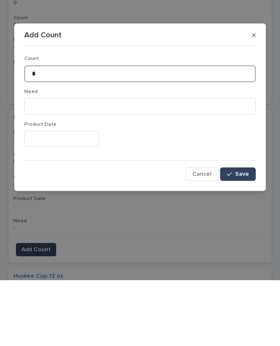
type input "*"
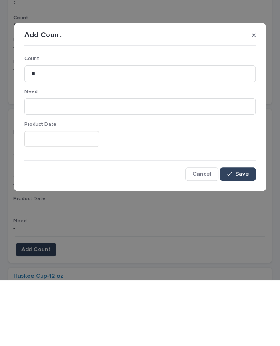
click at [239, 237] on span "Save" at bounding box center [242, 240] width 14 height 6
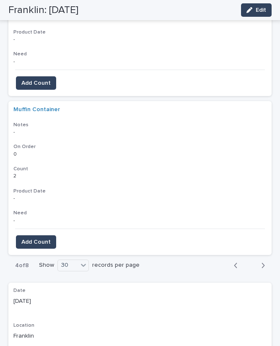
scroll to position [4666, 0]
click at [263, 262] on icon "button" at bounding box center [263, 266] width 4 height 8
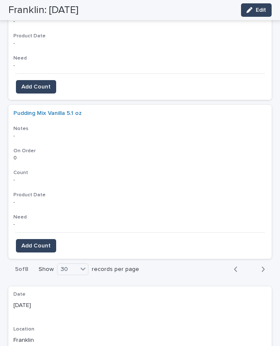
scroll to position [4655, 0]
click at [261, 266] on icon "button" at bounding box center [263, 270] width 4 height 8
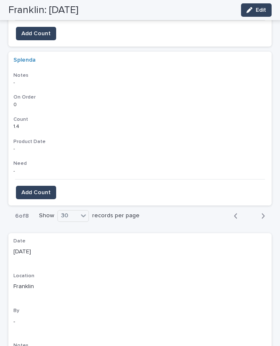
scroll to position [4715, 0]
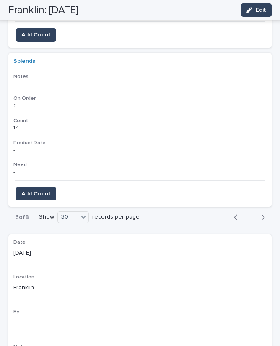
click at [258, 213] on div "button" at bounding box center [261, 217] width 7 height 8
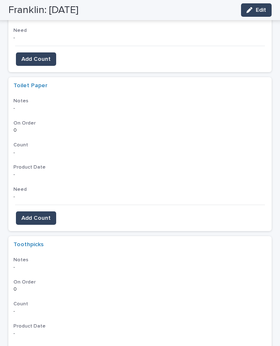
scroll to position [2618, 0]
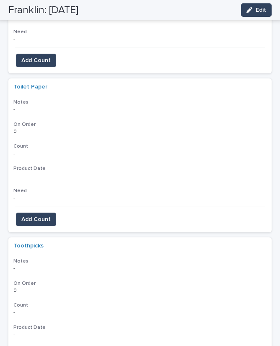
click at [49, 212] on button "Add Count" at bounding box center [36, 218] width 40 height 13
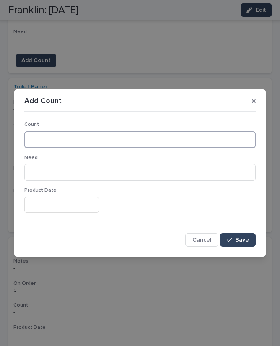
click at [130, 131] on input at bounding box center [139, 139] width 231 height 17
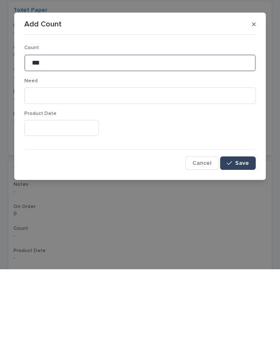
type input "***"
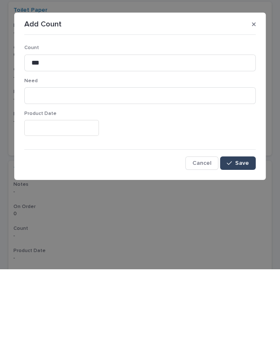
click at [241, 233] on button "Save" at bounding box center [238, 239] width 36 height 13
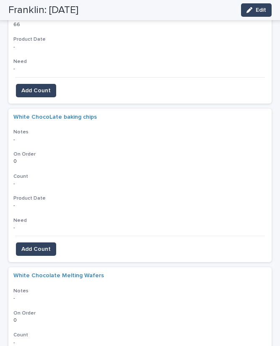
scroll to position [4350, 0]
